Goal: Task Accomplishment & Management: Use online tool/utility

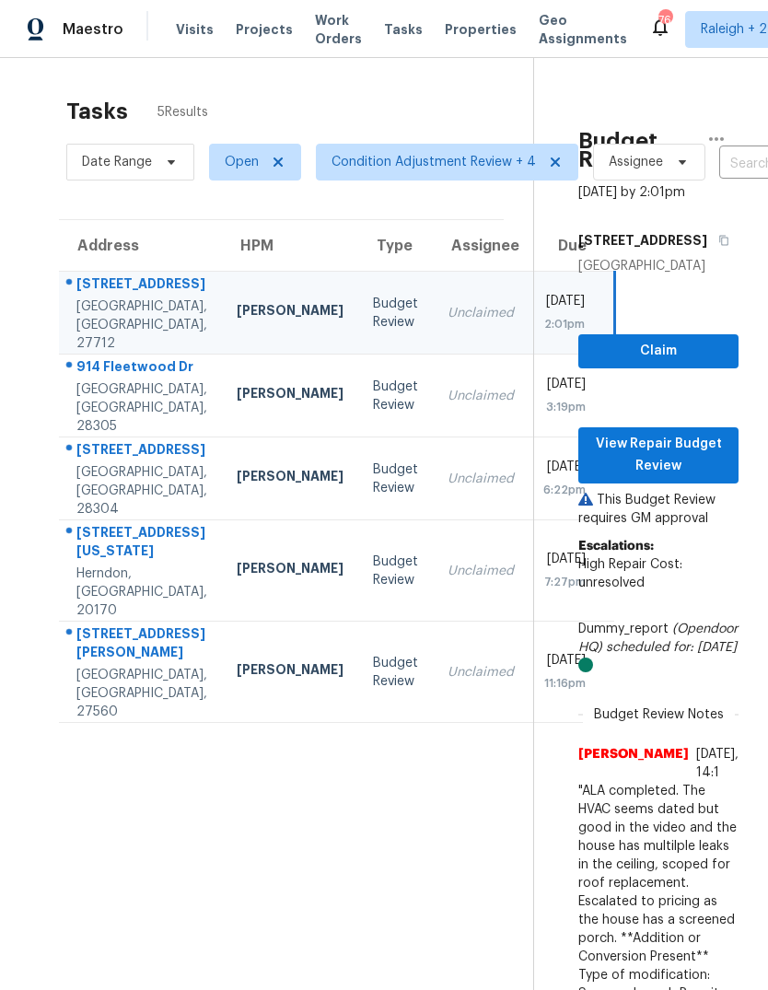
click at [447, 405] on div "Unclaimed" at bounding box center [480, 396] width 66 height 18
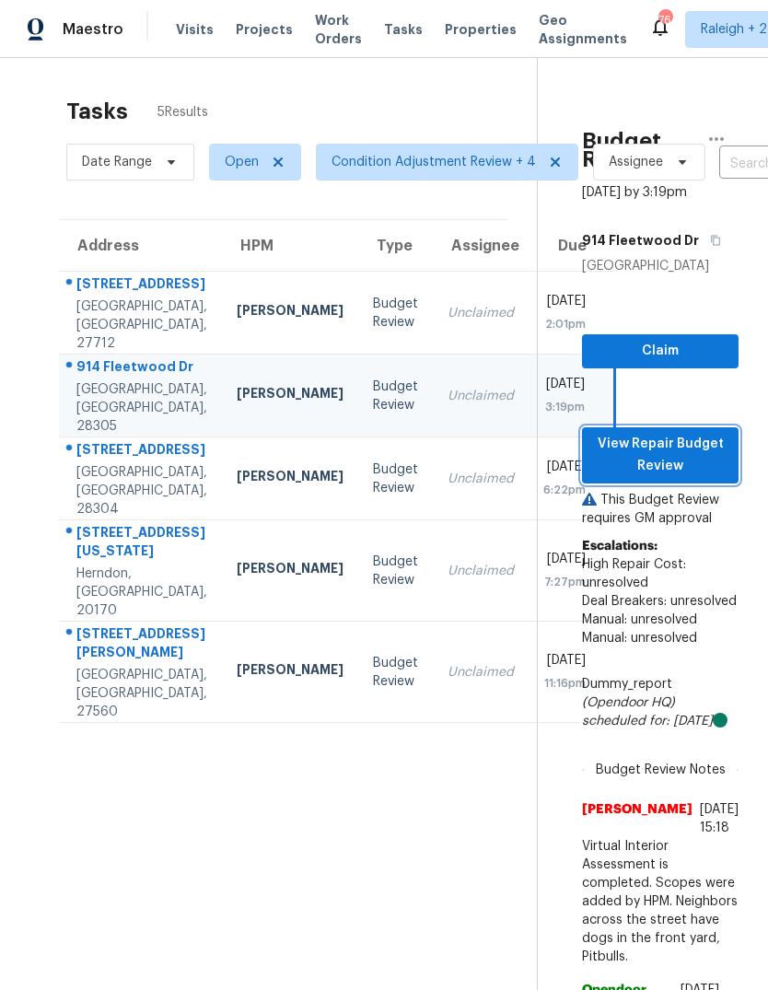
click at [675, 455] on span "View Repair Budget Review" at bounding box center [660, 455] width 127 height 45
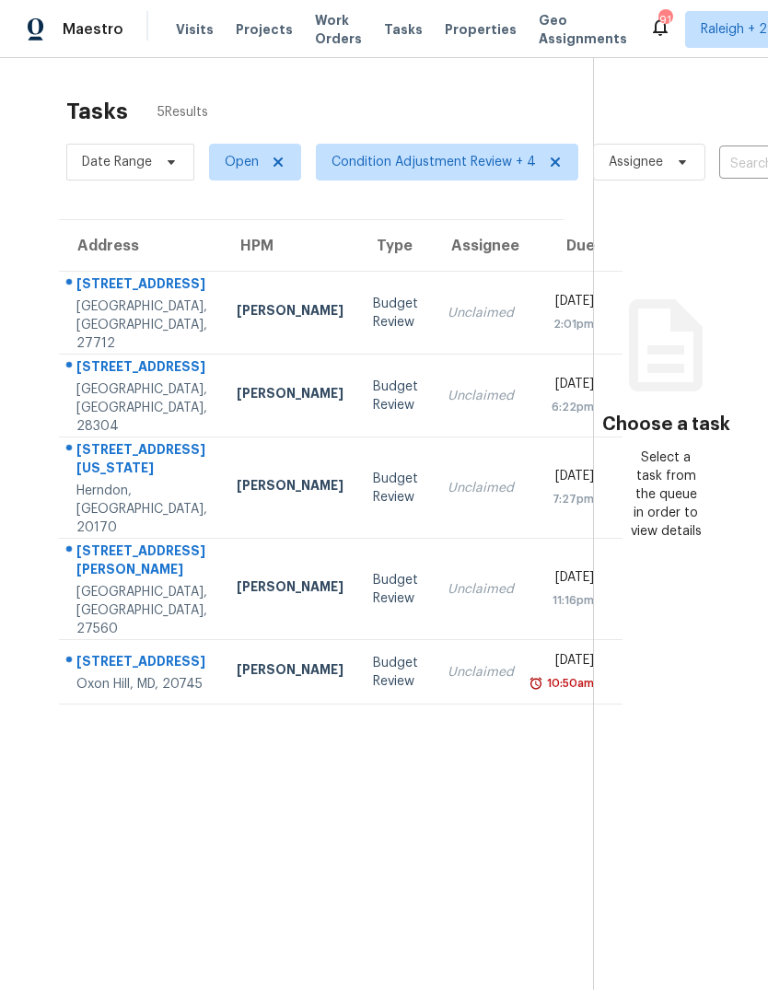
click at [543, 398] on div "[DATE]" at bounding box center [568, 386] width 51 height 23
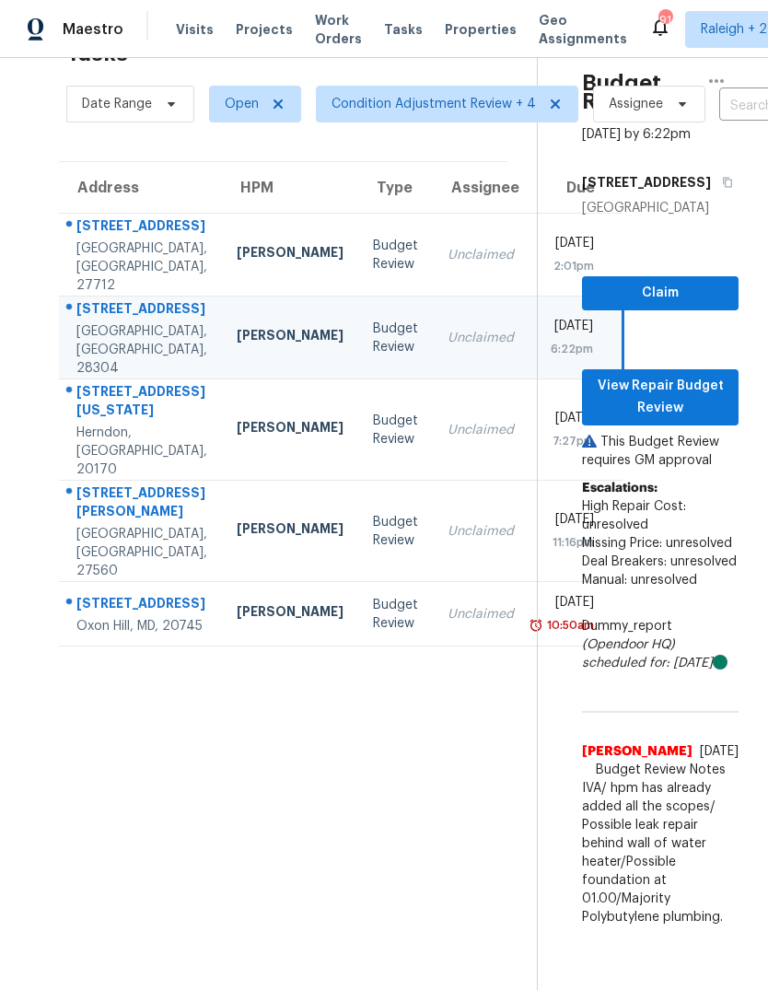
scroll to position [119, -1]
click at [689, 383] on span "View Repair Budget Review" at bounding box center [660, 397] width 127 height 45
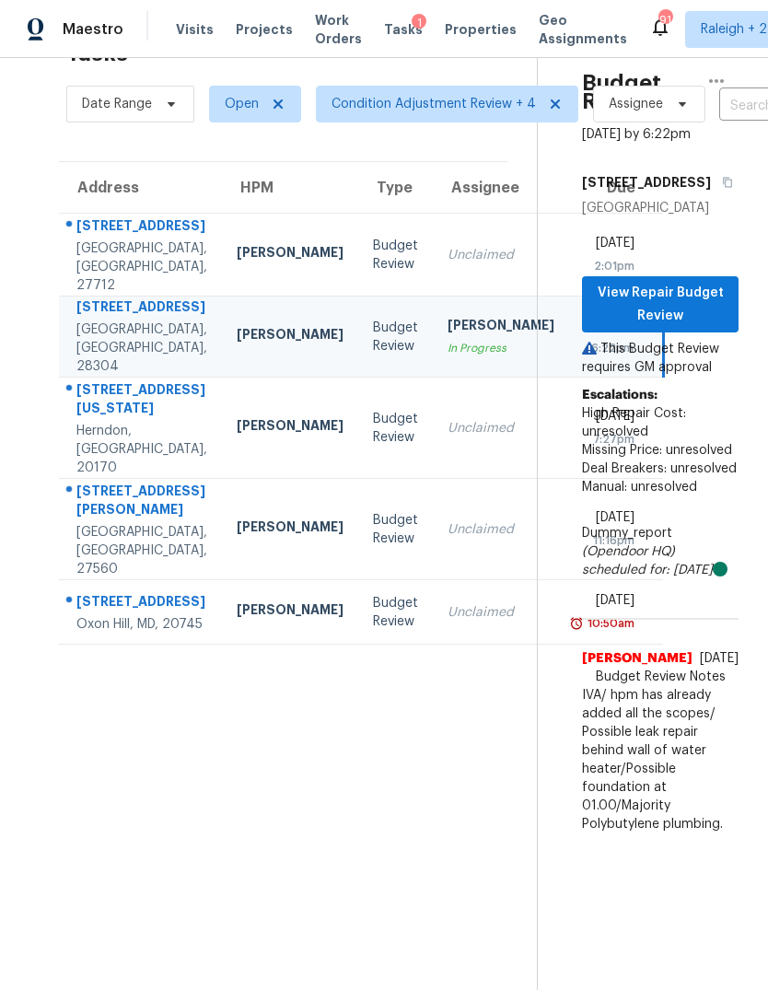
scroll to position [58, 0]
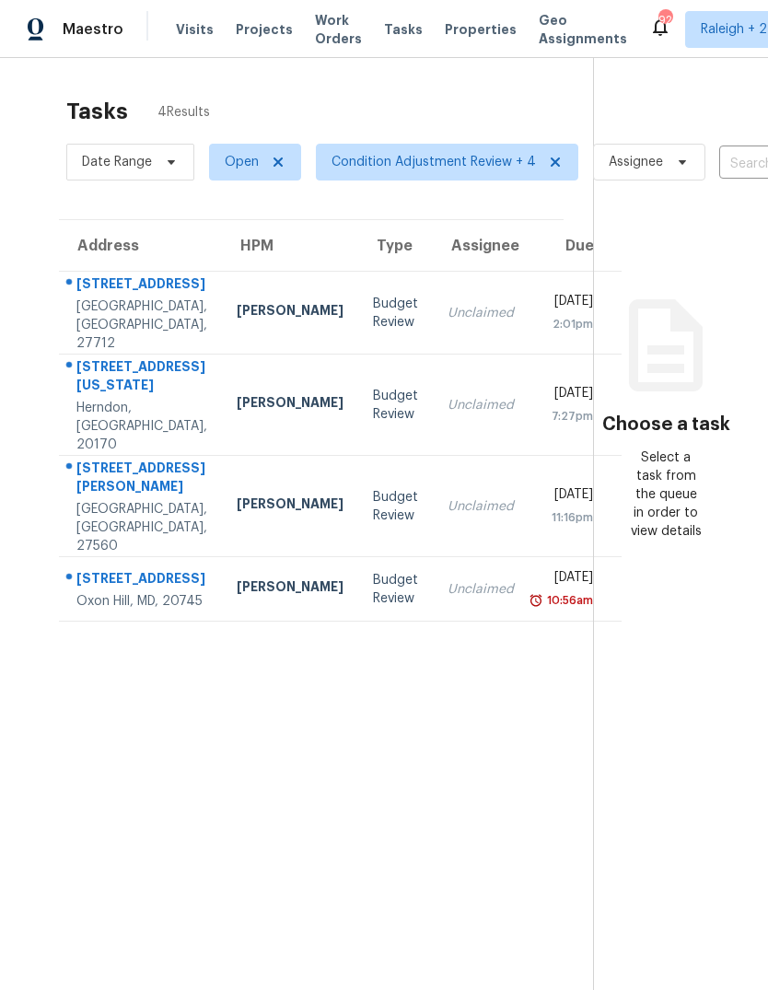
click at [470, 351] on td "Unclaimed" at bounding box center [481, 313] width 96 height 83
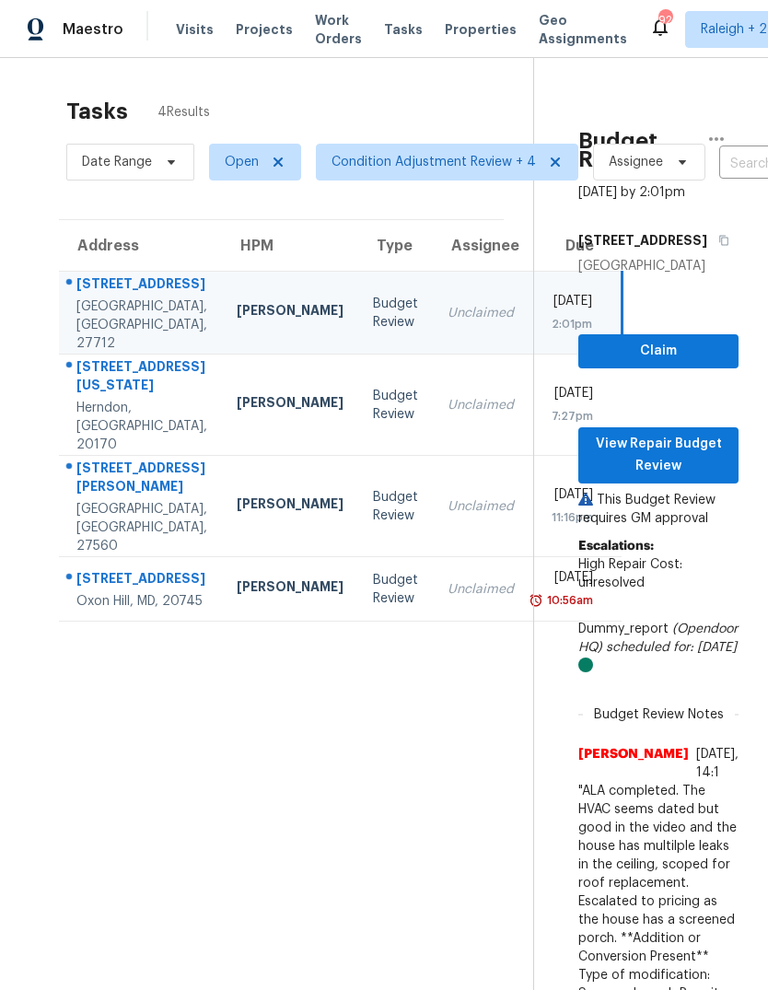
click at [449, 442] on td "Unclaimed" at bounding box center [481, 404] width 96 height 101
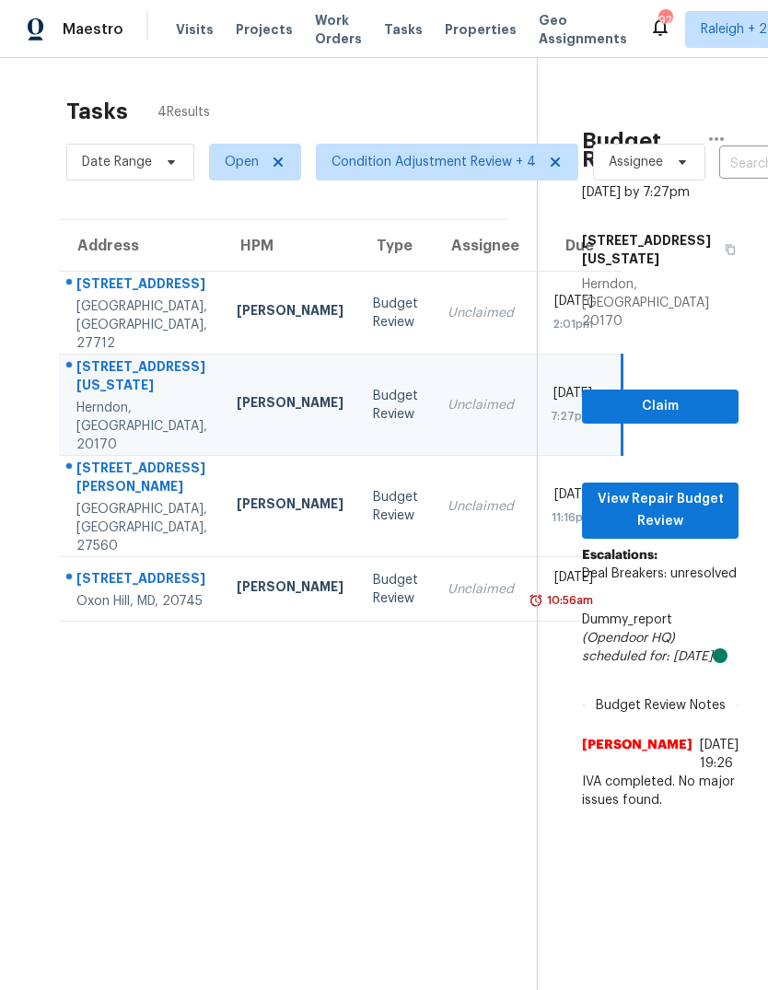
click at [161, 532] on td "[STREET_ADDRESS][PERSON_NAME]" at bounding box center [140, 506] width 163 height 101
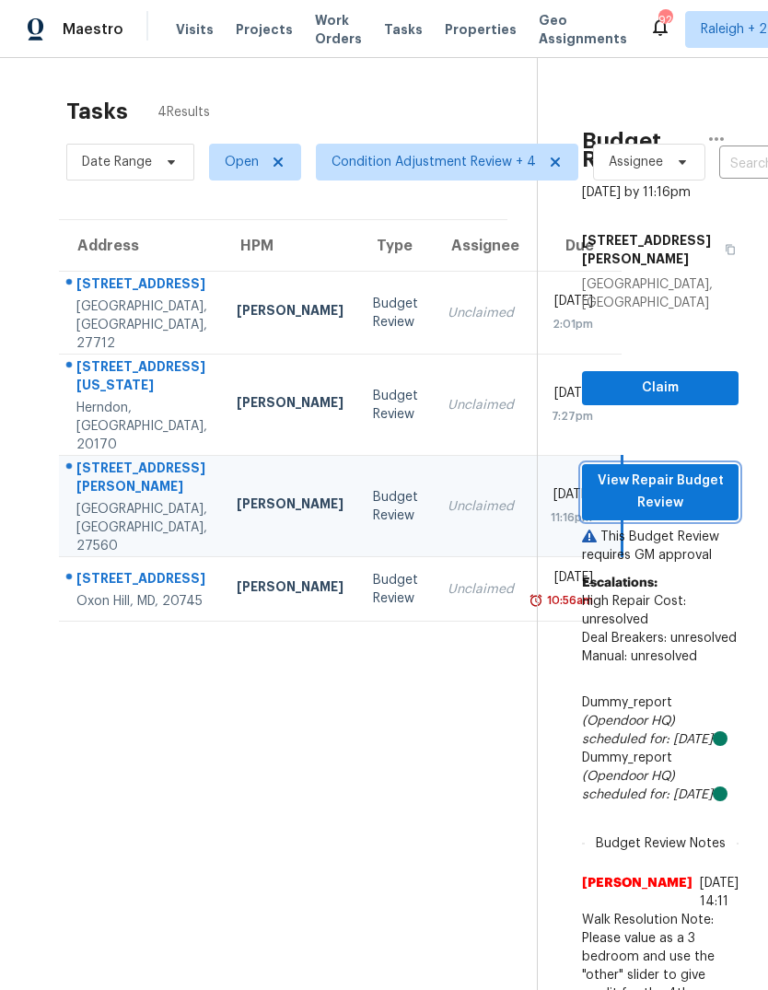
click at [705, 470] on span "View Repair Budget Review" at bounding box center [660, 492] width 127 height 45
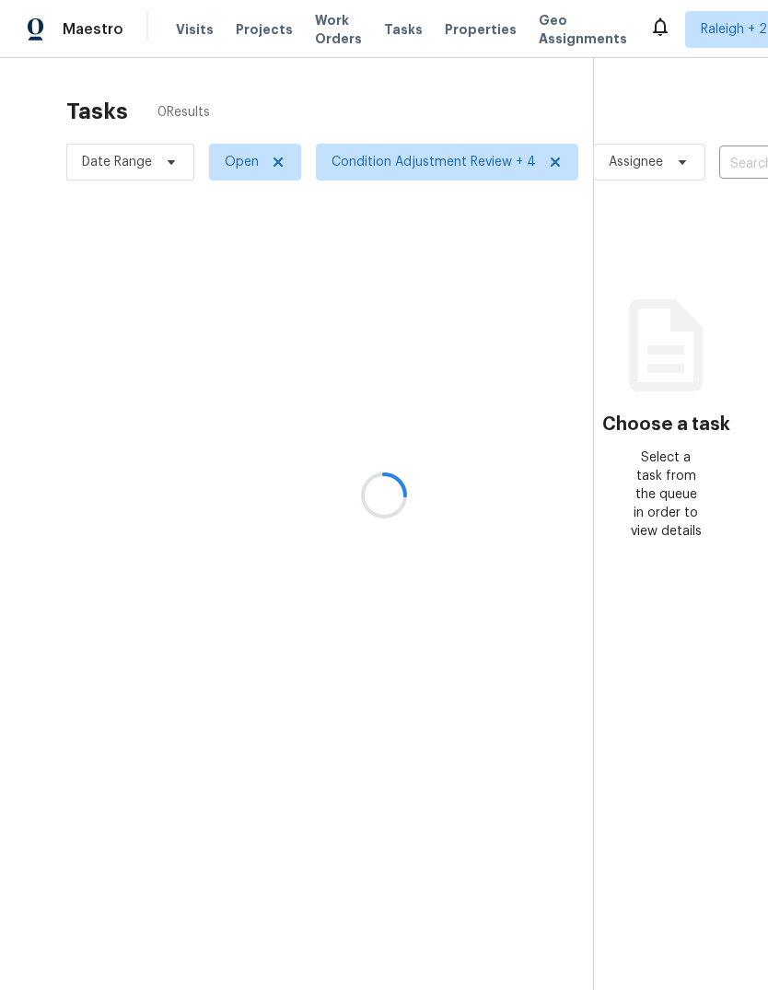
scroll to position [69, 0]
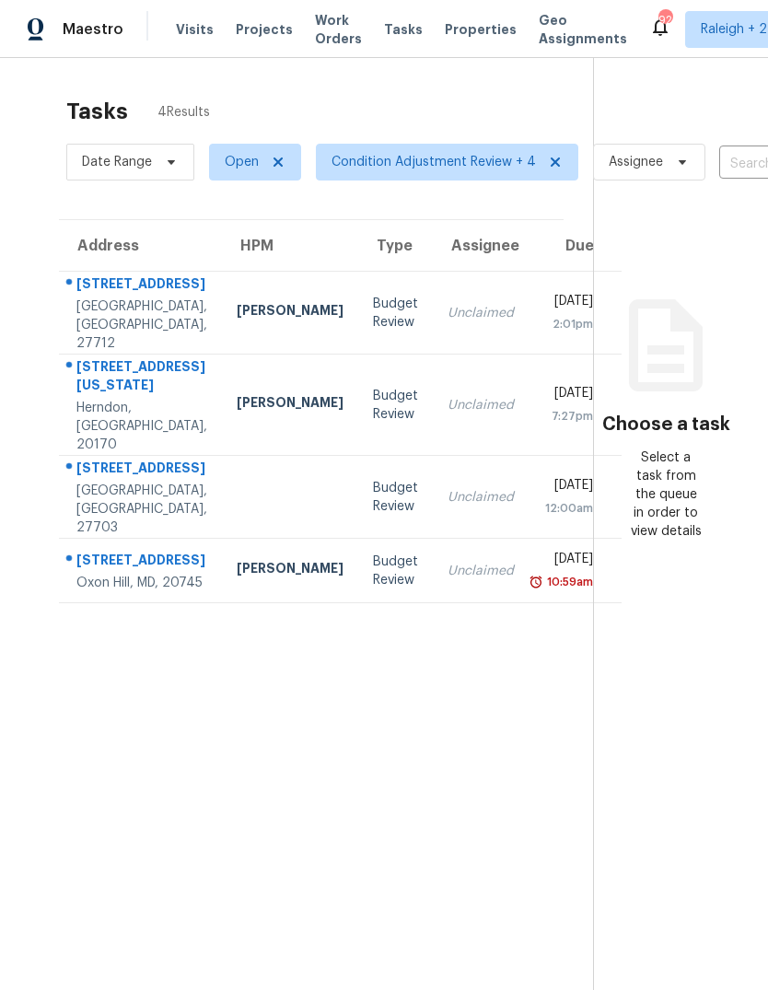
click at [222, 561] on td "[PERSON_NAME]" at bounding box center [290, 571] width 136 height 64
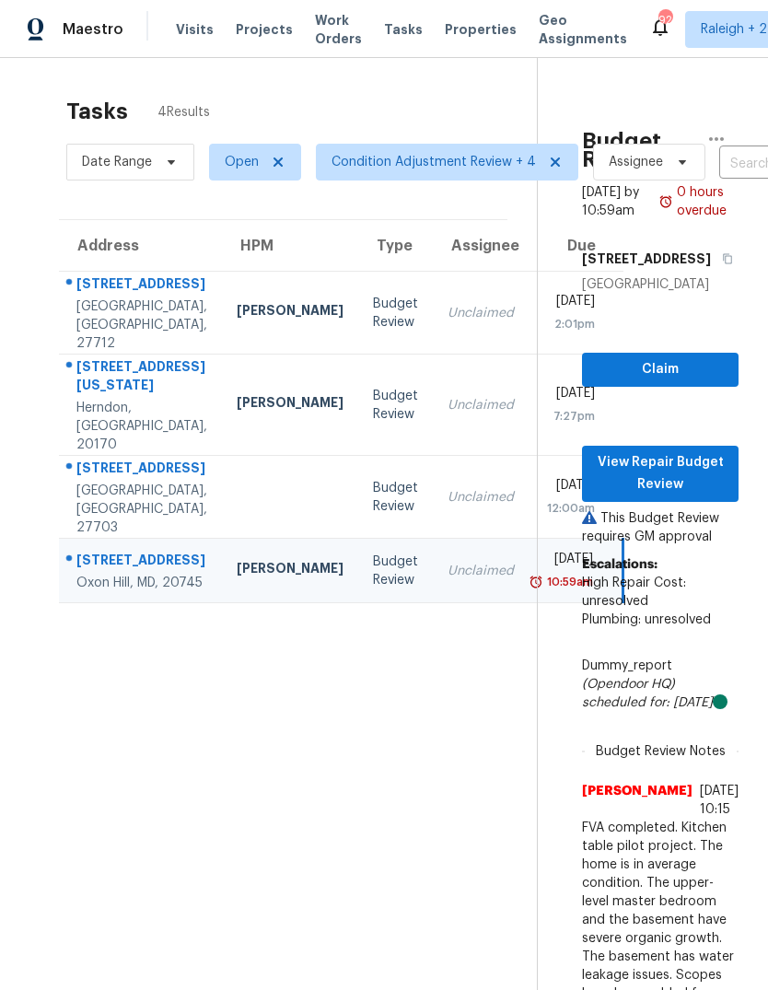
click at [237, 393] on div "[PERSON_NAME]" at bounding box center [290, 404] width 107 height 23
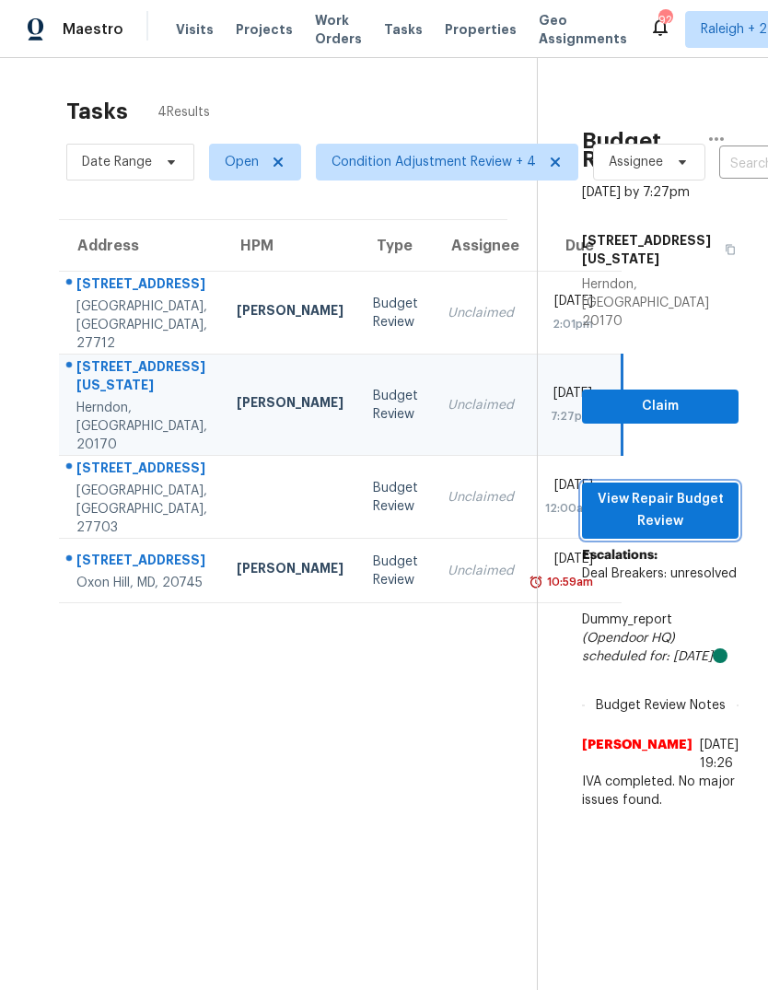
click at [691, 488] on span "View Repair Budget Review" at bounding box center [660, 510] width 127 height 45
